Goal: Find specific fact: Find specific fact

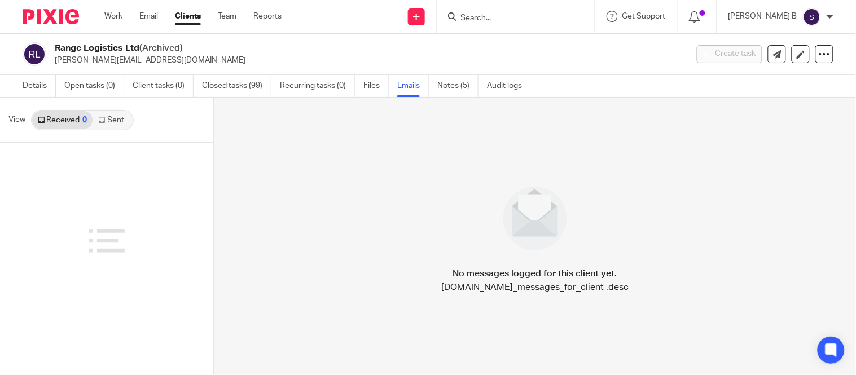
click at [489, 21] on input "Search" at bounding box center [510, 19] width 102 height 10
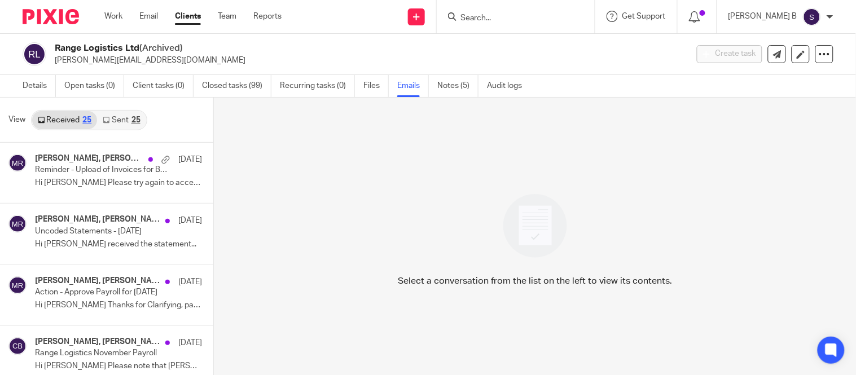
click at [484, 21] on input "Search" at bounding box center [510, 19] width 102 height 10
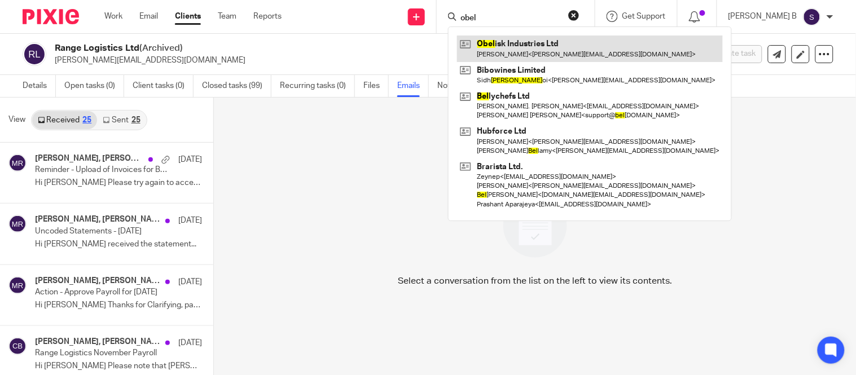
type input "obel"
click at [525, 45] on link at bounding box center [590, 49] width 266 height 26
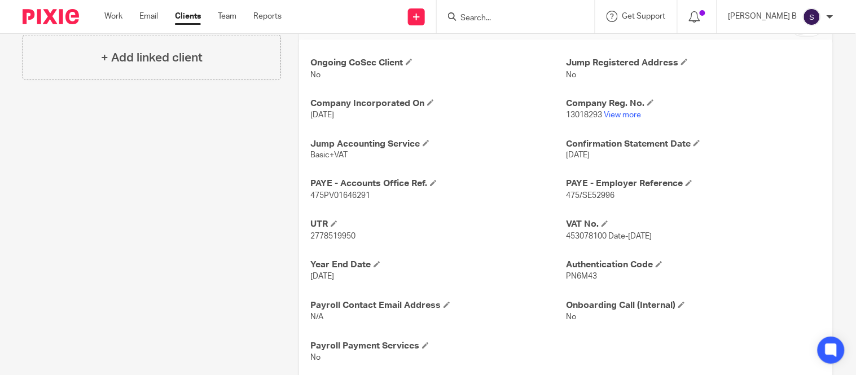
scroll to position [393, 0]
drag, startPoint x: 305, startPoint y: 235, endPoint x: 354, endPoint y: 238, distance: 49.2
click at [354, 238] on div "Ongoing CoSec Client No Jump Registered Address No Company Incorporated On [DAT…" at bounding box center [566, 211] width 534 height 341
copy span "2778519950"
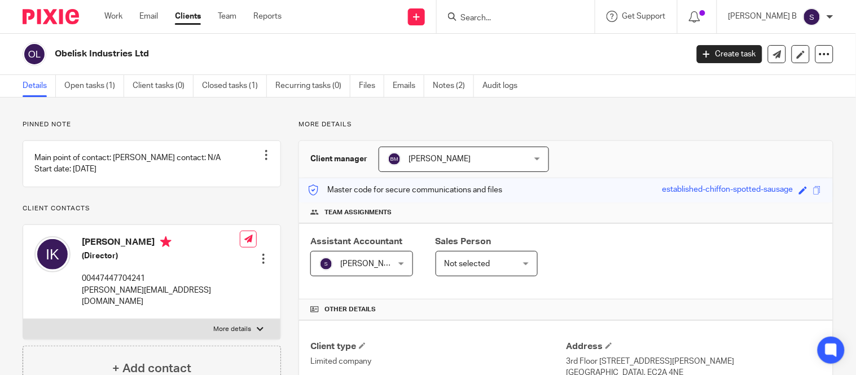
click at [482, 18] on div at bounding box center [514, 17] width 132 height 14
click at [486, 17] on input "Search" at bounding box center [510, 19] width 102 height 10
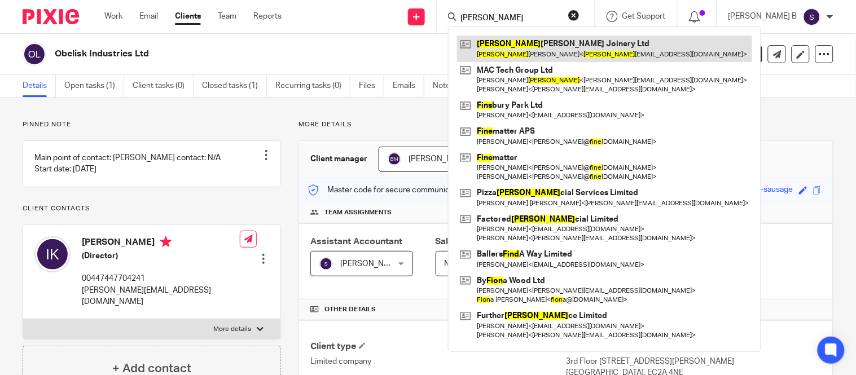
type input "[PERSON_NAME]"
click at [522, 45] on link at bounding box center [604, 49] width 295 height 26
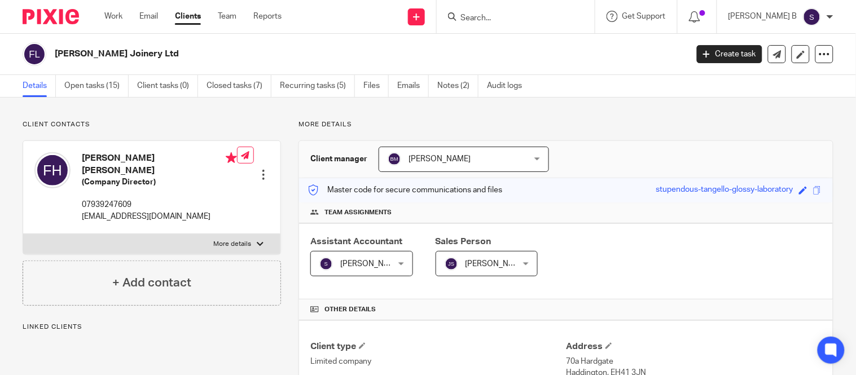
click at [504, 19] on input "Search" at bounding box center [510, 19] width 102 height 10
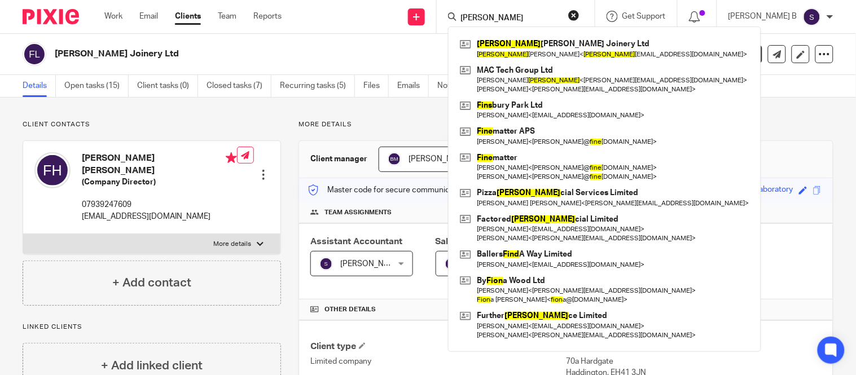
type input "[PERSON_NAME]"
click at [392, 25] on div "Send new email Create task Add client finn Finn Higgins Joinery Ltd Finn Thomas…" at bounding box center [578, 16] width 558 height 33
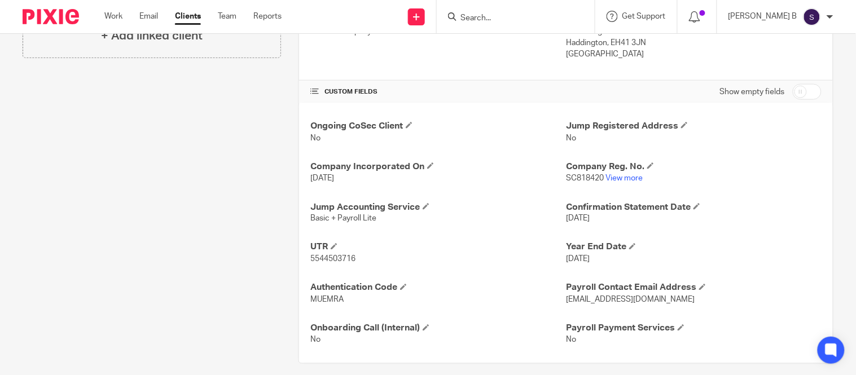
scroll to position [341, 0]
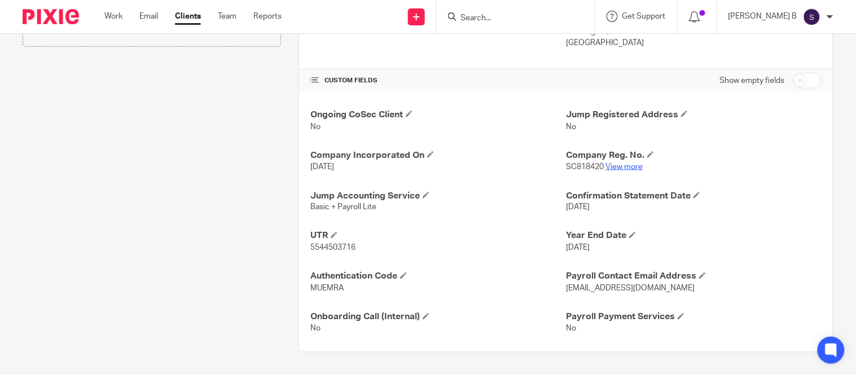
click at [618, 171] on link "View more" at bounding box center [624, 167] width 37 height 8
drag, startPoint x: 309, startPoint y: 291, endPoint x: 341, endPoint y: 288, distance: 31.7
click at [341, 288] on span "MUEMRA" at bounding box center [326, 289] width 33 height 8
copy span "MUEMRA"
